Goal: Transaction & Acquisition: Purchase product/service

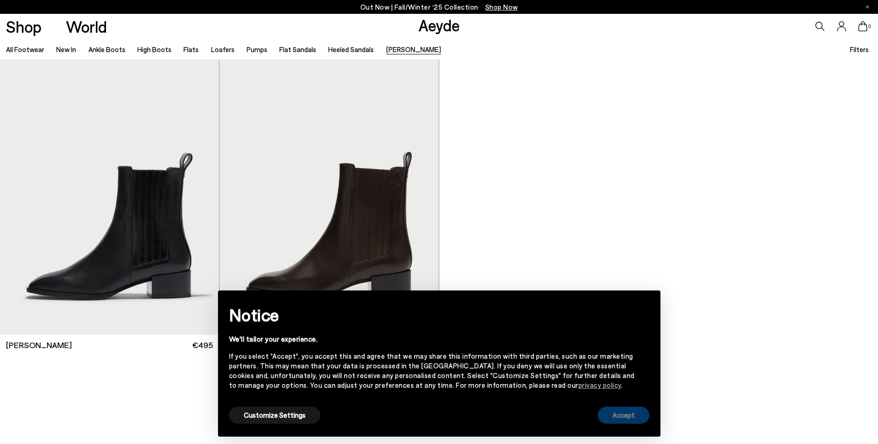
click at [621, 417] on button "Accept" at bounding box center [624, 415] width 52 height 17
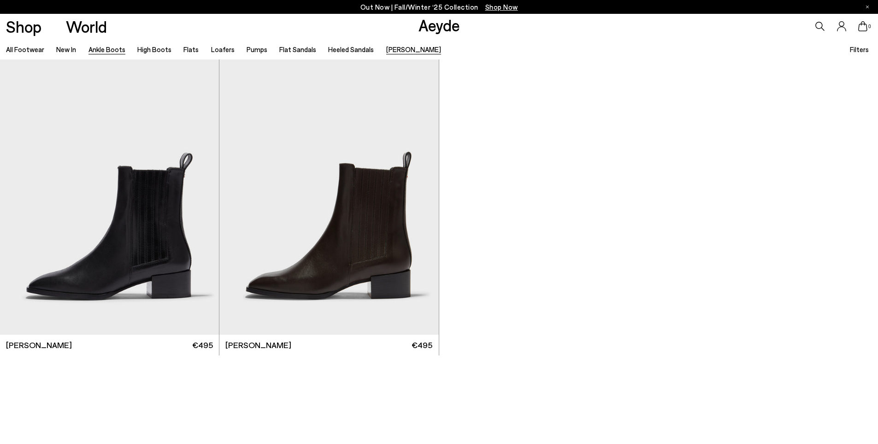
click at [118, 47] on link "Ankle Boots" at bounding box center [107, 49] width 37 height 8
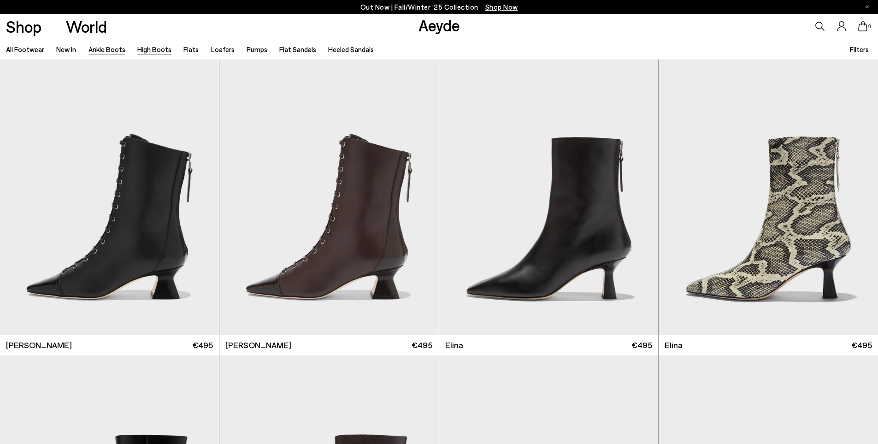
click at [147, 47] on link "High Boots" at bounding box center [154, 49] width 34 height 8
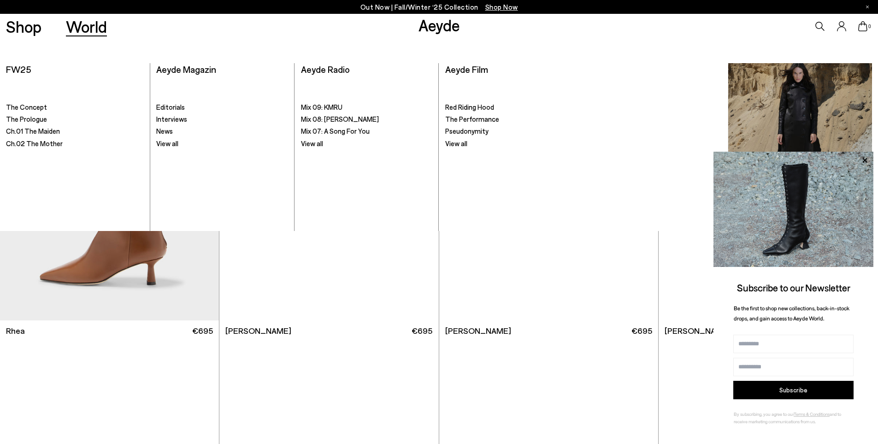
scroll to position [369, 0]
